Goal: Task Accomplishment & Management: Use online tool/utility

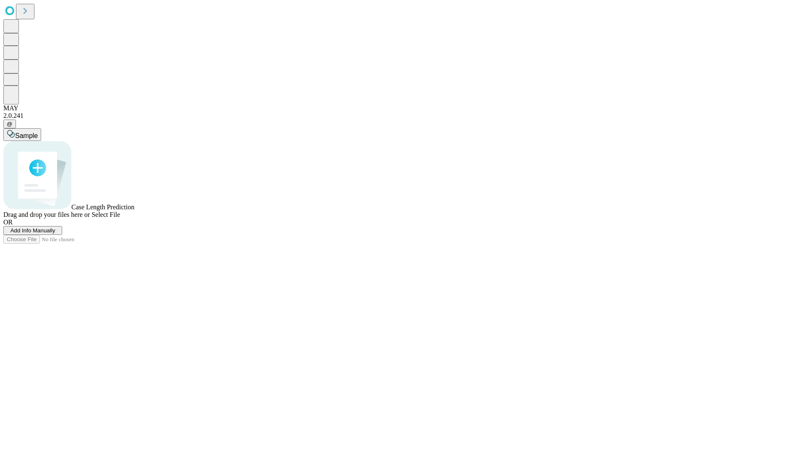
click at [55, 234] on span "Add Info Manually" at bounding box center [32, 230] width 45 height 6
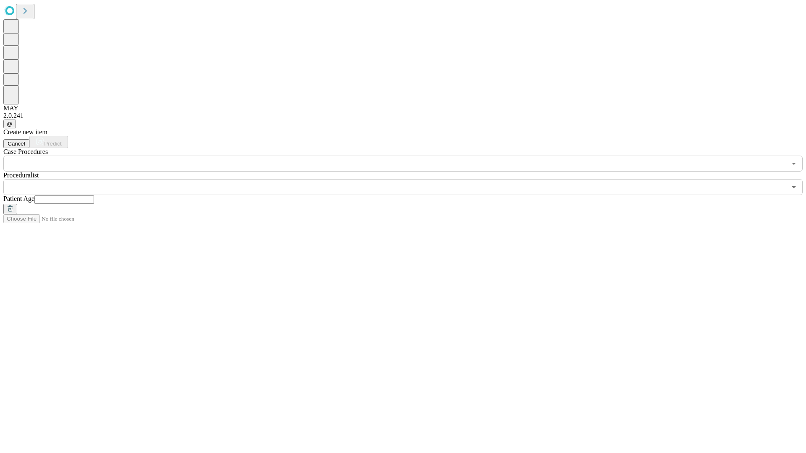
click at [94, 196] on input "text" at bounding box center [64, 200] width 60 height 8
type input "**"
click at [409, 179] on input "text" at bounding box center [394, 187] width 783 height 16
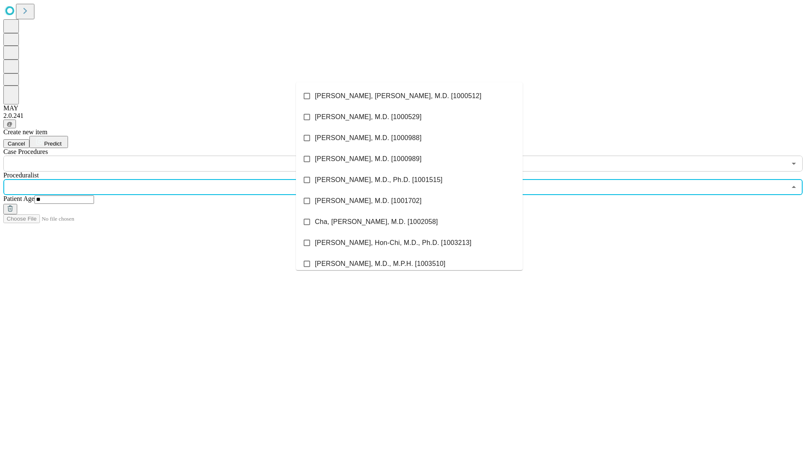
click at [409, 96] on li "[PERSON_NAME], [PERSON_NAME], M.D. [1000512]" at bounding box center [409, 96] width 227 height 21
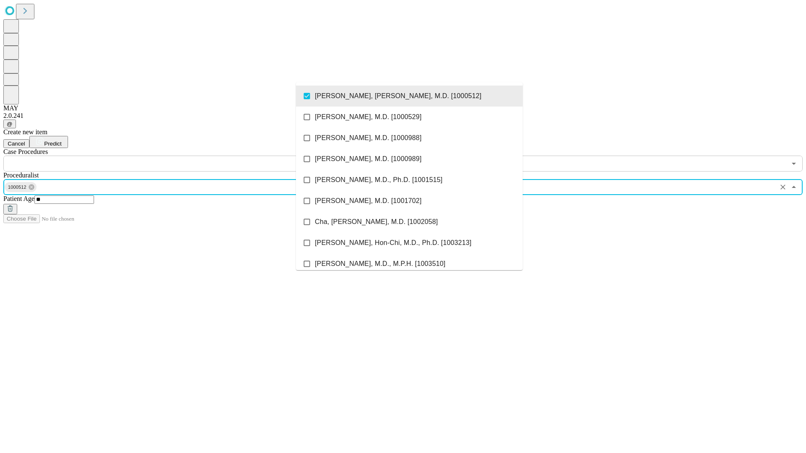
click at [176, 156] on input "text" at bounding box center [394, 164] width 783 height 16
